Goal: Find specific page/section: Find specific page/section

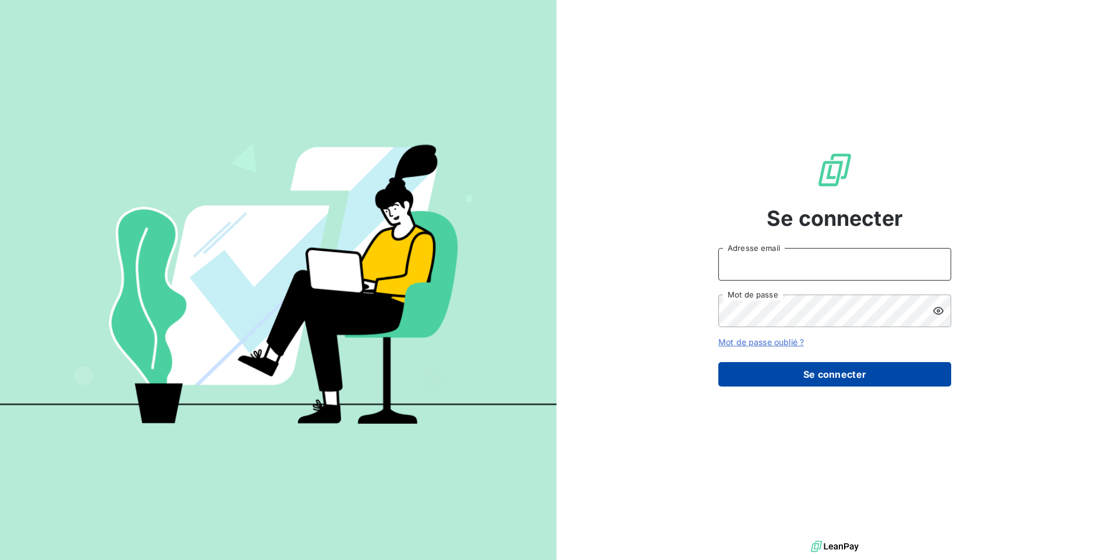
type input "[PERSON_NAME][EMAIL_ADDRESS][DOMAIN_NAME]"
click at [792, 375] on button "Se connecter" at bounding box center [835, 374] width 233 height 24
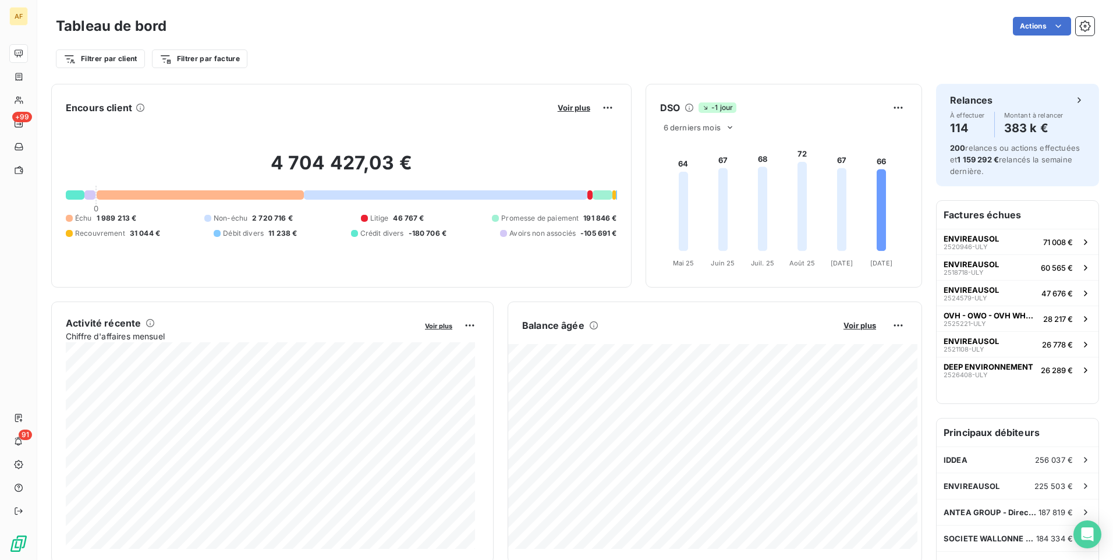
click at [467, 59] on div "Filtrer par client Filtrer par facture" at bounding box center [575, 59] width 1039 height 22
click at [406, 64] on div "Filtrer par client Filtrer par facture" at bounding box center [575, 59] width 1039 height 22
click at [387, 90] on div "Encours client Voir plus 4 704 427,03 € 0 Échu 1 989 213 € Non-échu 2 720 716 €…" at bounding box center [341, 186] width 581 height 204
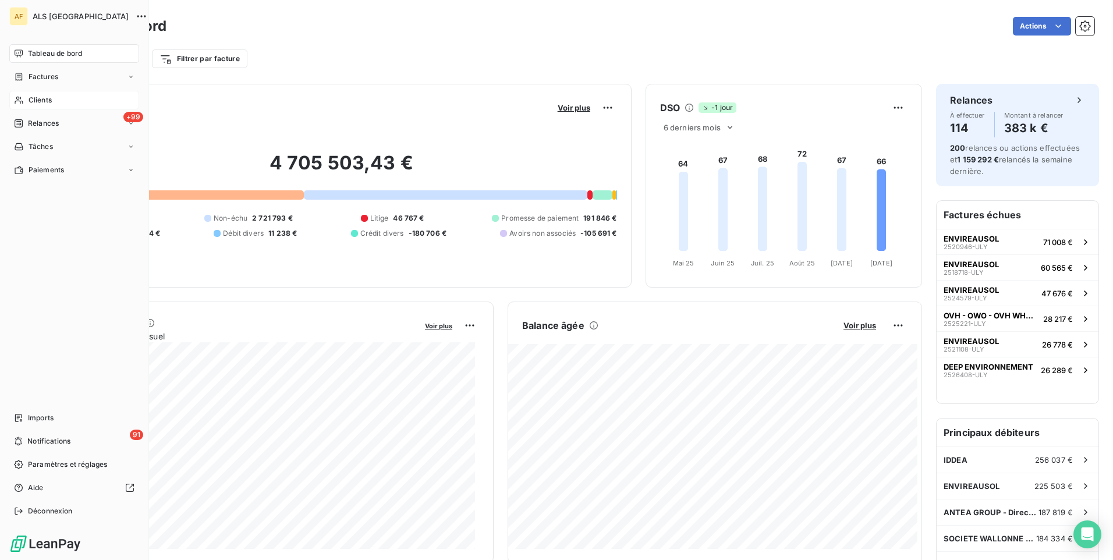
click at [24, 99] on div "Clients" at bounding box center [74, 100] width 130 height 19
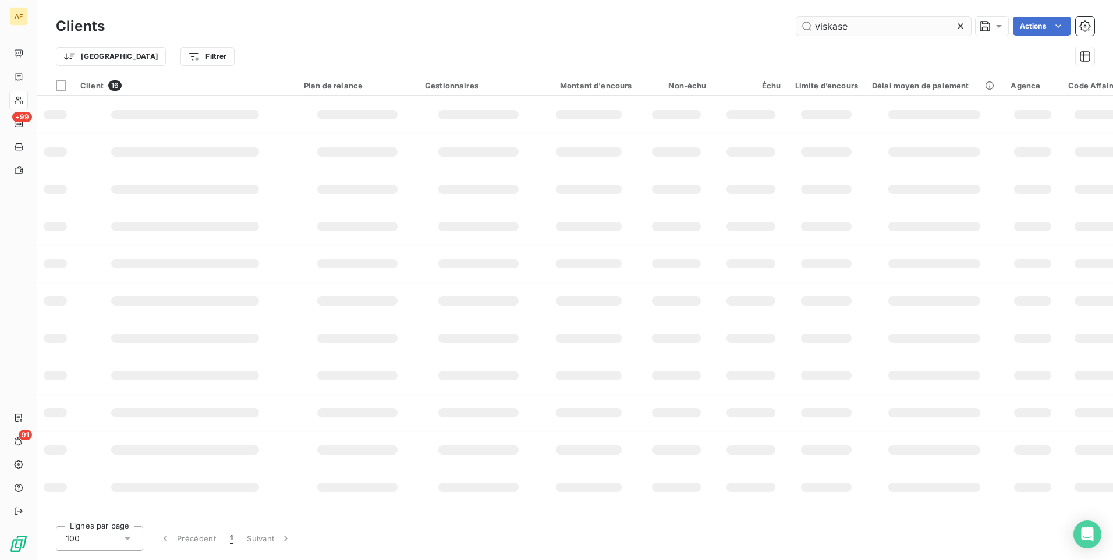
type input "viskase"
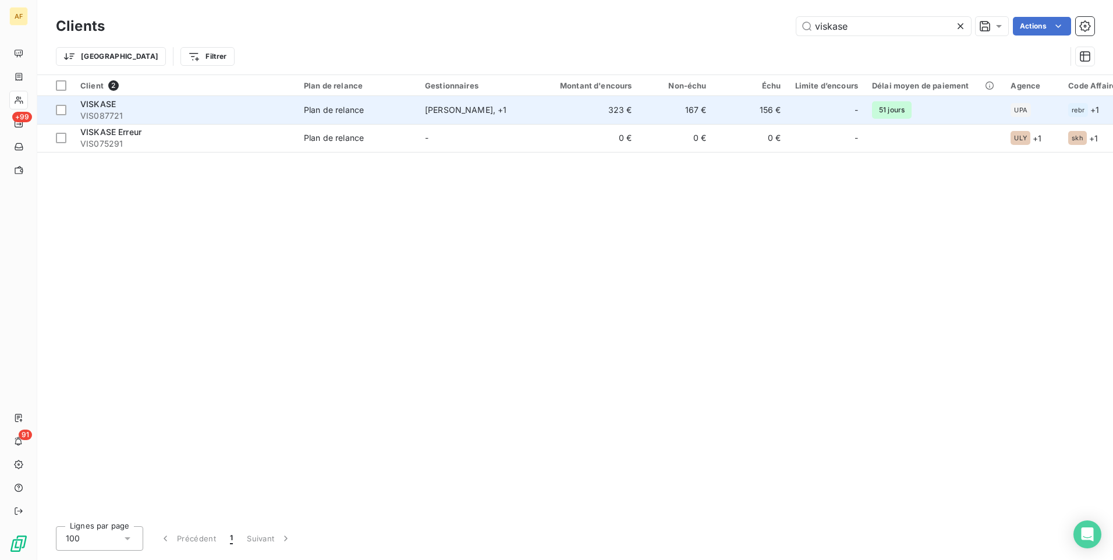
click at [102, 111] on span "VIS087721" at bounding box center [185, 116] width 210 height 12
